Goal: Use online tool/utility: Utilize a website feature to perform a specific function

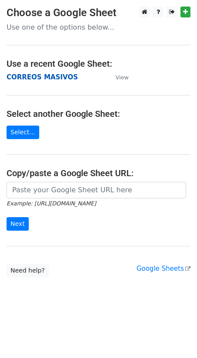
click at [27, 76] on strong "CORREOS MASIVOS" at bounding box center [43, 77] width 72 height 8
click at [34, 77] on strong "CORREOS MASIVOS" at bounding box center [43, 77] width 72 height 8
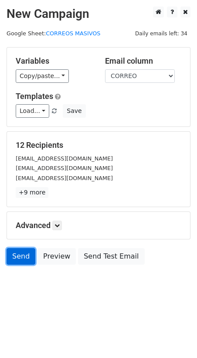
click at [17, 258] on link "Send" at bounding box center [21, 256] width 29 height 17
